Goal: Task Accomplishment & Management: Use online tool/utility

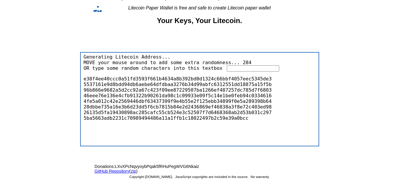
scroll to position [96, 0]
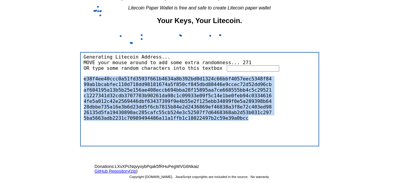
drag, startPoint x: 131, startPoint y: 135, endPoint x: 139, endPoint y: 127, distance: 11.7
click at [139, 127] on div "Generating Litecoin Address... MOVE your mouse around to add some extra randomn…" at bounding box center [199, 99] width 239 height 94
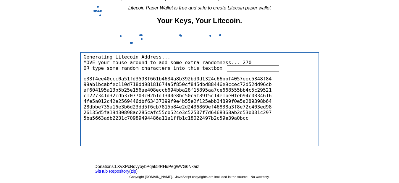
click at [144, 129] on div "Generating Litecoin Address... MOVE your mouse around to add some extra randomn…" at bounding box center [199, 99] width 239 height 94
click at [155, 129] on div "Generating Litecoin Address... MOVE your mouse around to add some extra randomn…" at bounding box center [199, 99] width 239 height 94
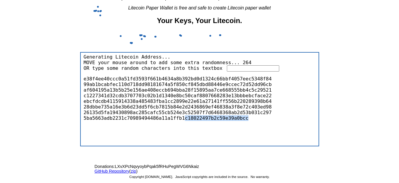
click at [155, 129] on div "Generating Litecoin Address... MOVE your mouse around to add some extra randomn…" at bounding box center [199, 99] width 239 height 94
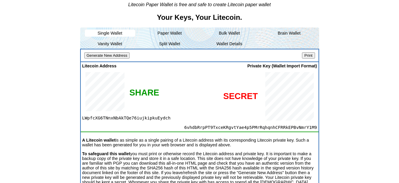
click at [98, 120] on span "LWpfcXG6TNnxNbAkTQe76iujkipkuEydch" at bounding box center [117, 117] width 70 height 5
copy span "LWpfcXG6TNnxNbAkTQe76iujkipkuEydch"
